Goal: Transaction & Acquisition: Purchase product/service

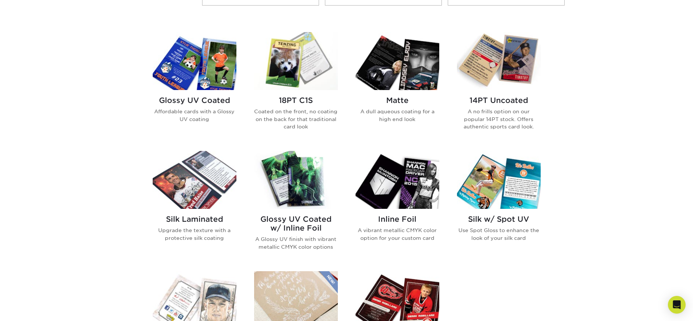
scroll to position [337, 0]
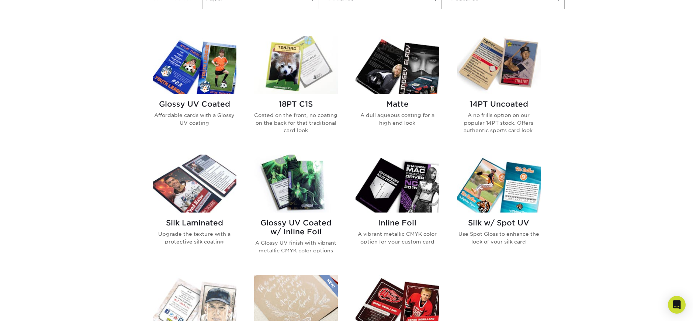
click at [488, 102] on h2 "14PT Uncoated" at bounding box center [499, 104] width 84 height 9
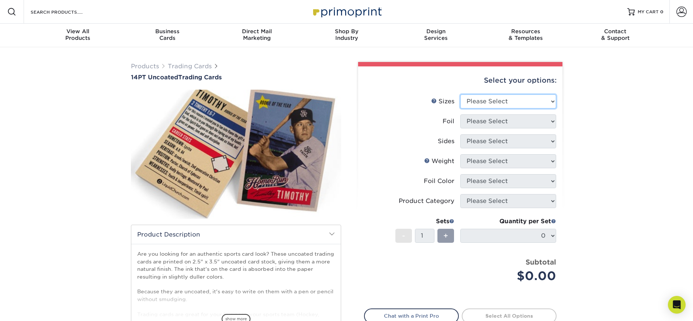
click at [475, 103] on select "Please Select 2.5" x 3.5"" at bounding box center [508, 101] width 96 height 14
select select "2.50x3.50"
click at [476, 120] on select "Please Select Yes No" at bounding box center [508, 121] width 96 height 14
select select "0"
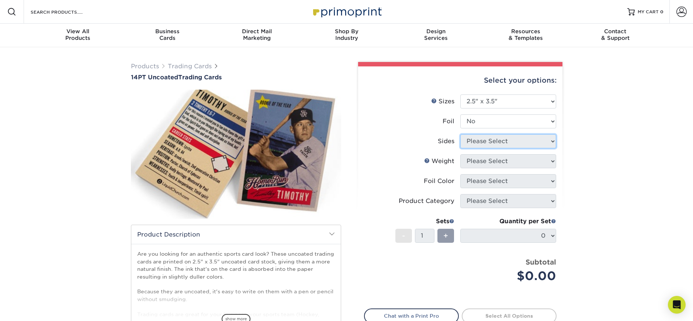
click at [482, 140] on select "Please Select Print Both Sides Print Both Sides - Foil Both Sides Print Both Si…" at bounding box center [508, 141] width 96 height 14
select select "13abbda7-1d64-4f25-8bb2-c179b224825d"
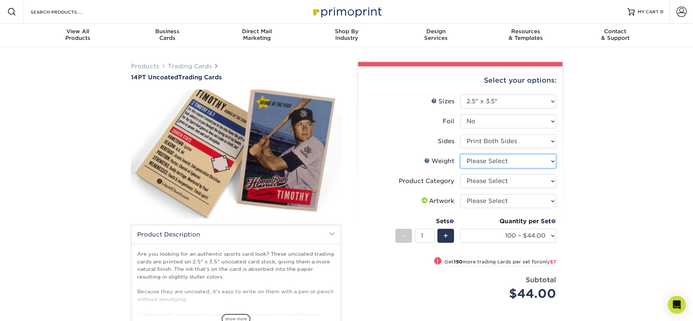
click at [492, 159] on select "Please Select 14PT Uncoated" at bounding box center [508, 161] width 96 height 14
select select "14PT Uncoated"
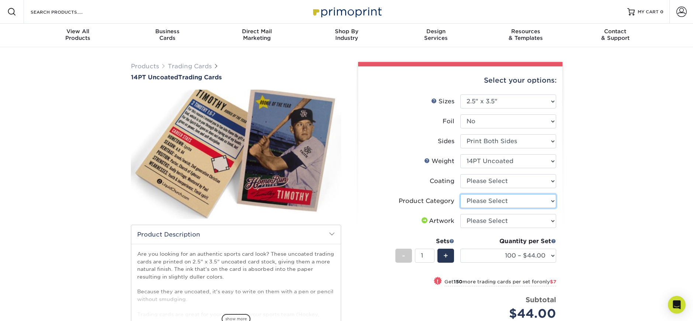
click at [485, 200] on select "Please Select Trading Cards" at bounding box center [508, 201] width 96 height 14
select select "c2f9bce9-36c2-409d-b101-c29d9d031e18"
click at [478, 183] on select at bounding box center [508, 181] width 96 height 14
select select "3e7618de-abca-4bda-9f97-8b9129e913d8"
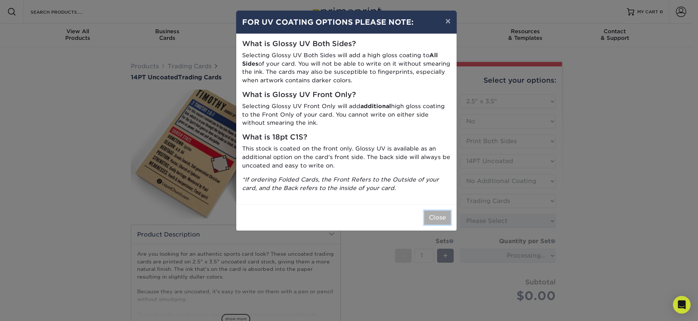
click at [443, 214] on button "Close" at bounding box center [437, 217] width 27 height 14
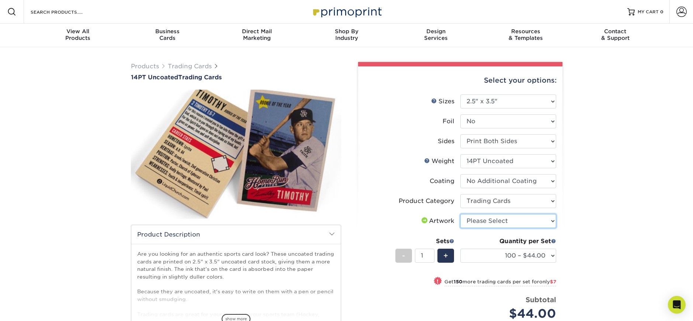
click at [484, 223] on select "Please Select I will upload files I need a design - $100" at bounding box center [508, 221] width 96 height 14
select select "upload"
click at [384, 215] on label "Artwork" at bounding box center [412, 221] width 96 height 14
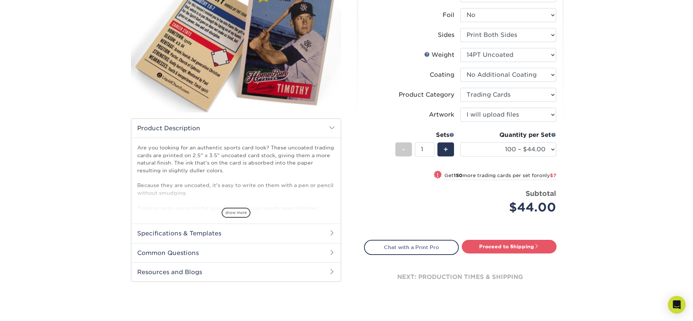
scroll to position [97, 0]
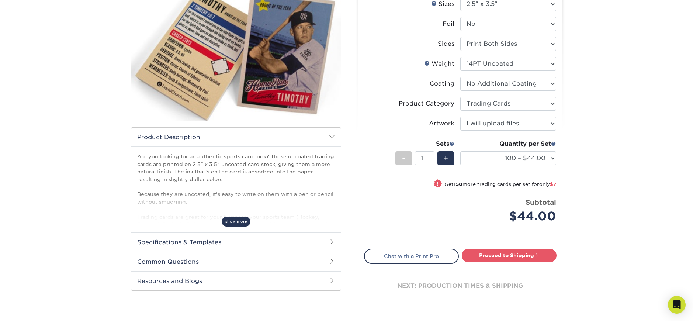
click at [233, 224] on span "show more" at bounding box center [236, 221] width 29 height 10
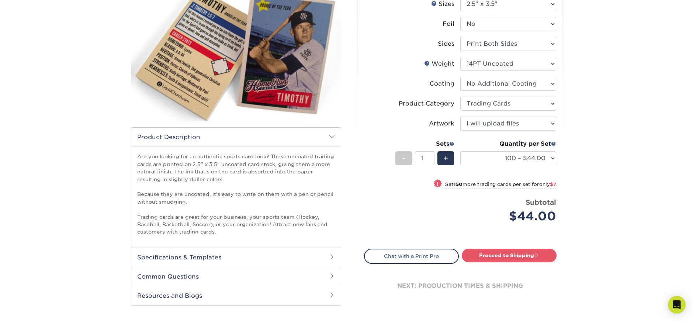
click at [212, 254] on h2 "Specifications & Templates" at bounding box center [235, 256] width 209 height 19
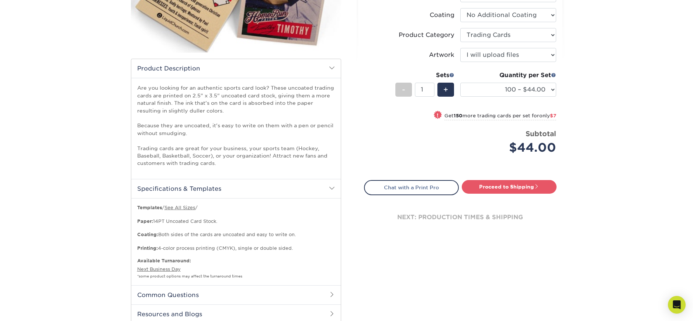
scroll to position [224, 0]
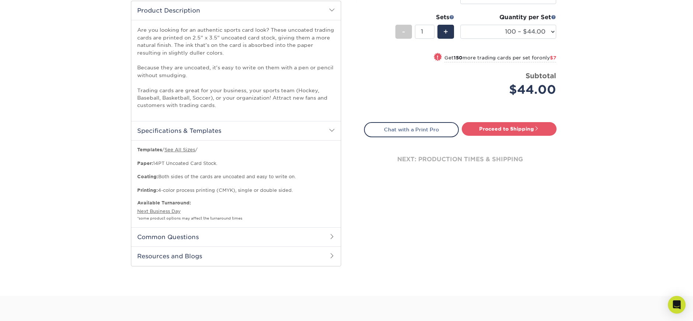
click at [152, 243] on h2 "Common Questions" at bounding box center [235, 236] width 209 height 19
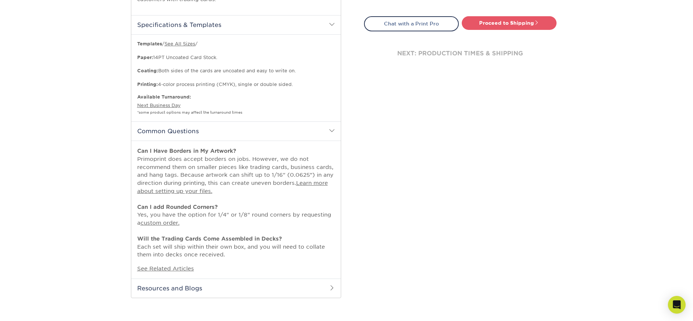
scroll to position [351, 0]
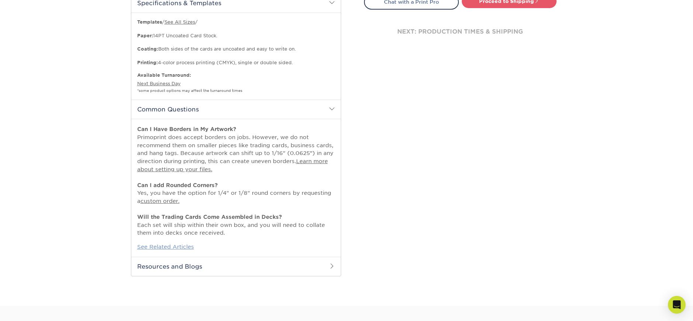
click at [159, 246] on link "See Related Articles" at bounding box center [165, 246] width 57 height 6
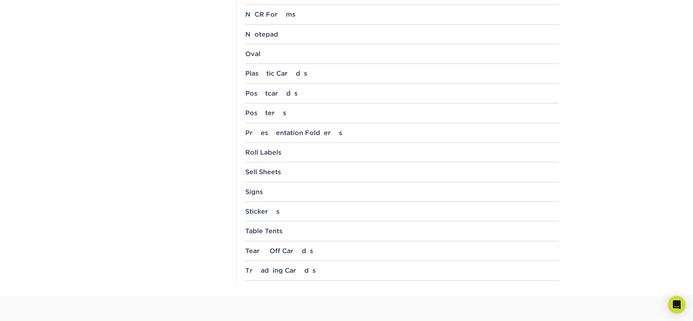
scroll to position [722, 0]
click at [274, 265] on div "Trading Cards" at bounding box center [402, 268] width 314 height 7
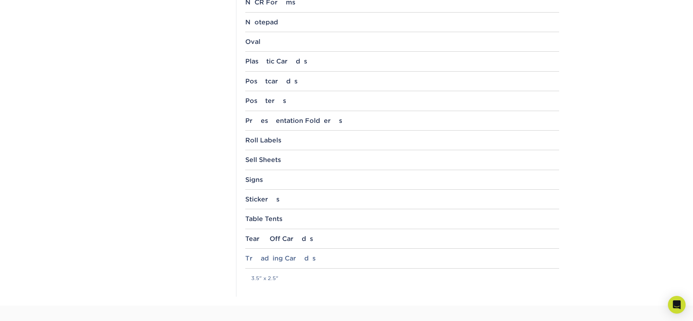
scroll to position [787, 0]
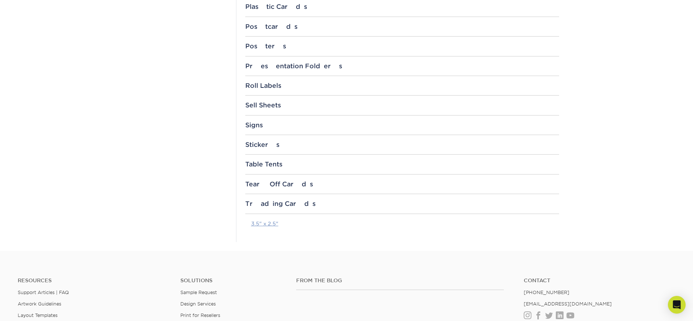
click at [269, 222] on link "3.5" x 2.5"" at bounding box center [264, 223] width 27 height 6
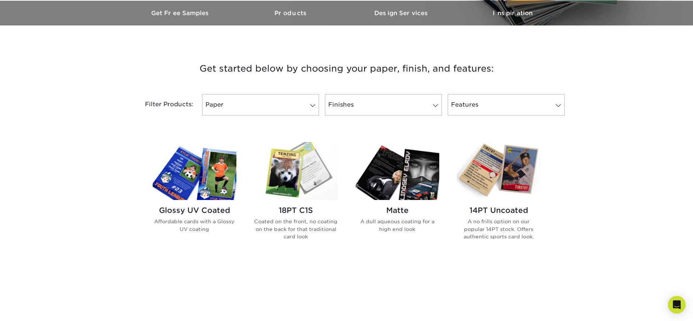
scroll to position [242, 0]
